Goal: Navigation & Orientation: Find specific page/section

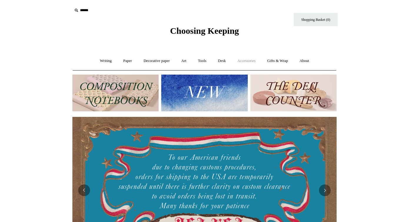
click at [251, 61] on link "Accessories +" at bounding box center [246, 61] width 29 height 16
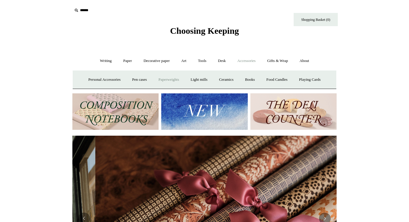
scroll to position [0, 528]
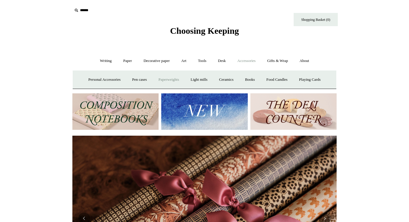
click at [166, 79] on link "Paperweights +" at bounding box center [168, 80] width 31 height 16
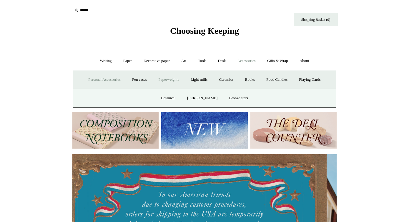
scroll to position [0, 0]
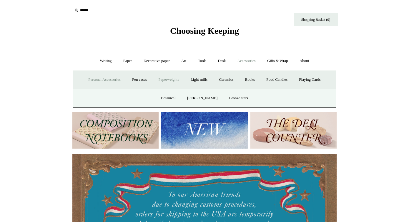
click at [107, 79] on link "Personal Accessories +" at bounding box center [104, 80] width 43 height 16
click at [260, 100] on link "Desk Friends" at bounding box center [259, 99] width 31 height 16
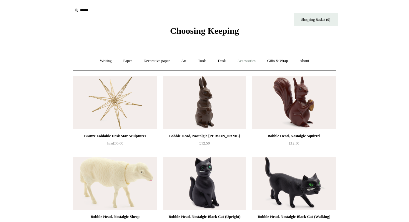
click at [244, 60] on link "Accessories +" at bounding box center [246, 61] width 29 height 16
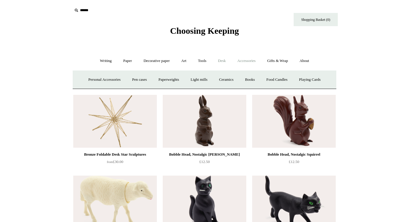
click at [222, 60] on link "Desk +" at bounding box center [222, 61] width 19 height 16
click at [230, 78] on link "Desk Accessories" at bounding box center [229, 80] width 37 height 16
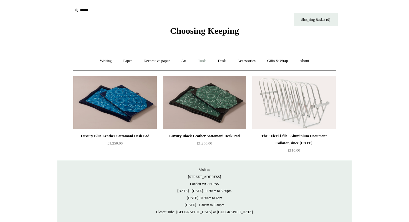
click at [203, 60] on link "Tools +" at bounding box center [202, 61] width 19 height 16
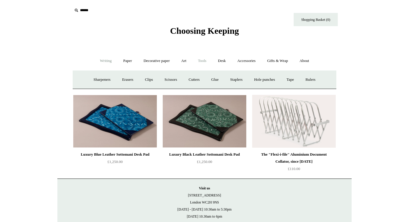
click at [102, 63] on link "Writing +" at bounding box center [106, 61] width 22 height 16
click at [125, 59] on link "Paper +" at bounding box center [127, 61] width 19 height 16
click at [151, 60] on link "Decorative paper +" at bounding box center [156, 61] width 37 height 16
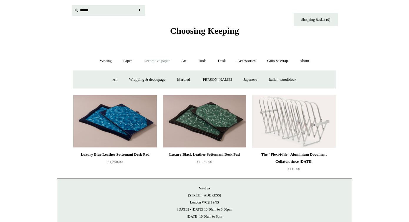
click at [80, 11] on input "text" at bounding box center [108, 10] width 72 height 11
type input "********"
click at [139, 10] on input "*" at bounding box center [139, 10] width 6 height 10
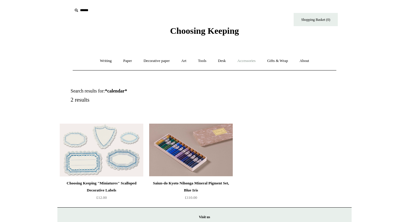
click at [256, 60] on link "Accessories +" at bounding box center [246, 61] width 29 height 16
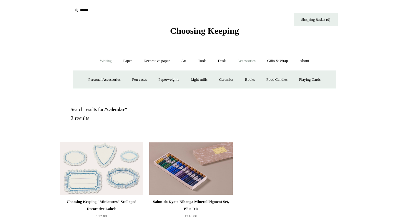
click at [102, 61] on link "Writing +" at bounding box center [106, 61] width 22 height 16
click at [119, 61] on link "Paper +" at bounding box center [127, 61] width 19 height 16
click at [145, 80] on link "📆 Dated Diaries 📆" at bounding box center [158, 80] width 43 height 16
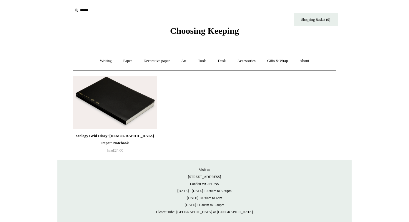
click at [119, 109] on img at bounding box center [115, 102] width 84 height 53
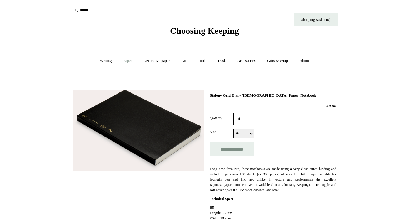
click at [125, 61] on link "Paper +" at bounding box center [127, 61] width 19 height 16
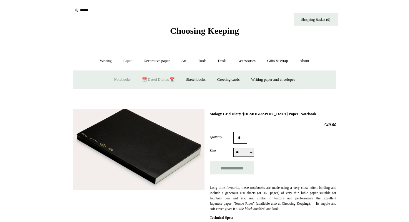
click at [117, 81] on link "Notebooks +" at bounding box center [122, 80] width 27 height 16
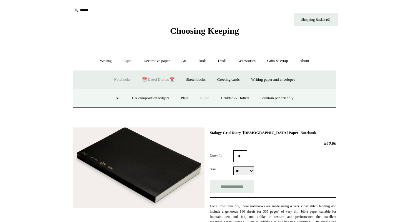
click at [208, 99] on link "Ruled" at bounding box center [205, 99] width 20 height 16
